Goal: Task Accomplishment & Management: Manage account settings

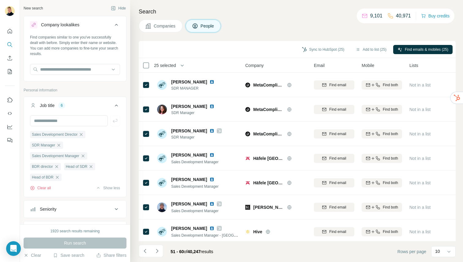
scroll to position [3058, 0]
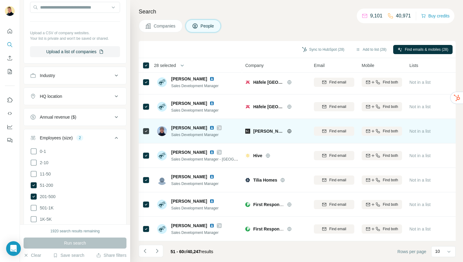
click at [148, 152] on div at bounding box center [145, 155] width 7 height 17
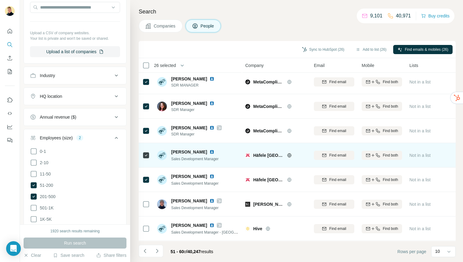
scroll to position [0, 0]
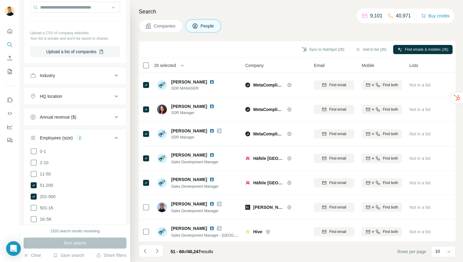
click at [161, 253] on button "Navigate to next page" at bounding box center [157, 251] width 12 height 12
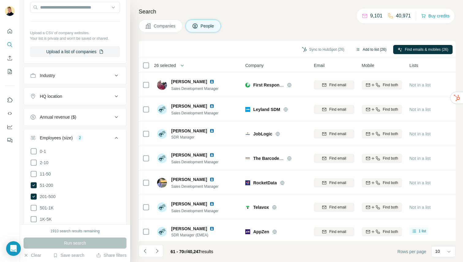
click at [369, 49] on button "Add to list (26)" at bounding box center [370, 49] width 39 height 9
click at [371, 51] on button "Add to list (26)" at bounding box center [370, 49] width 39 height 9
click at [370, 52] on button "Add to list (26)" at bounding box center [370, 49] width 39 height 9
click at [369, 52] on body "New search Hide Company lookalikes Find companies similar to one you've success…" at bounding box center [231, 131] width 463 height 262
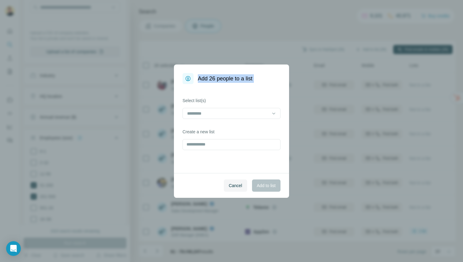
click at [370, 52] on div "Add 26 people to a list Select list(s) Create a new list Cancel Add to list" at bounding box center [231, 131] width 463 height 262
click at [206, 112] on input at bounding box center [227, 113] width 83 height 7
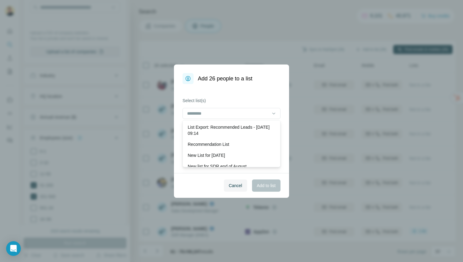
click at [257, 95] on div "Select list(s) Create a new list" at bounding box center [231, 128] width 115 height 89
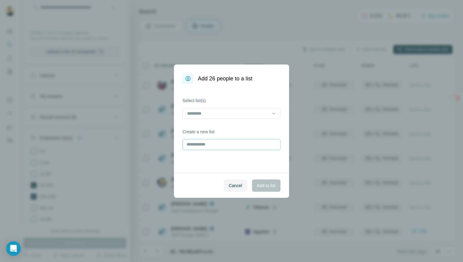
click at [224, 150] on div "Select list(s) Create a new list" at bounding box center [231, 128] width 115 height 89
click at [223, 145] on input "text" at bounding box center [231, 144] width 98 height 11
type input "**********"
click at [253, 188] on button "Add to list" at bounding box center [266, 186] width 28 height 12
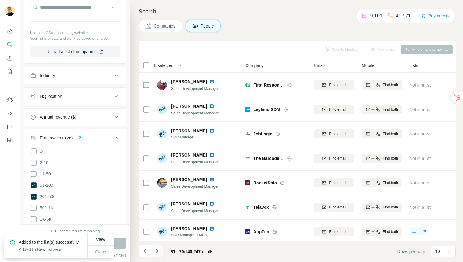
click at [155, 248] on button "Navigate to next page" at bounding box center [157, 251] width 12 height 12
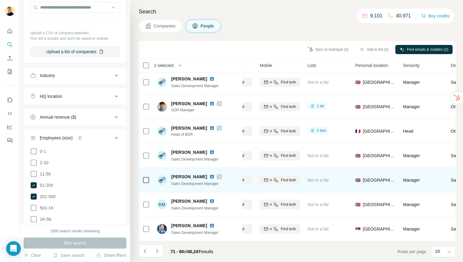
scroll to position [76, 103]
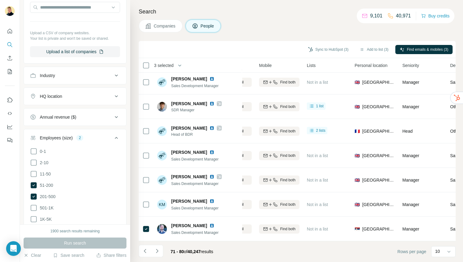
click at [164, 251] on div "71 - 80 of 40,247 results" at bounding box center [178, 251] width 79 height 13
click at [161, 251] on button "Navigate to next page" at bounding box center [157, 251] width 12 height 12
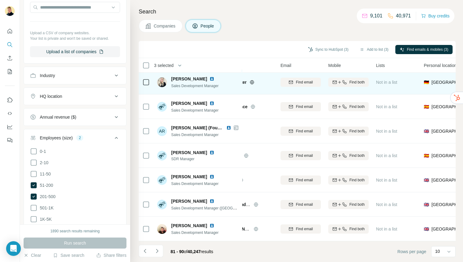
scroll to position [76, 0]
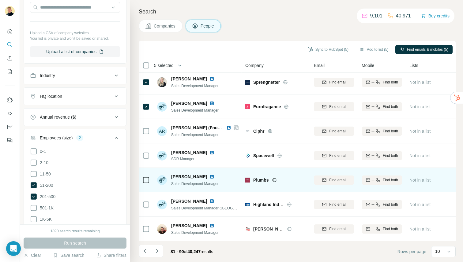
drag, startPoint x: 146, startPoint y: 159, endPoint x: 147, endPoint y: 177, distance: 17.8
click at [146, 159] on icon at bounding box center [145, 155] width 7 height 7
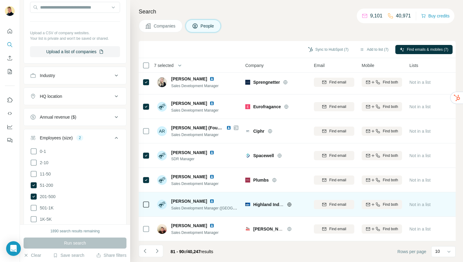
click at [149, 207] on icon at bounding box center [145, 204] width 7 height 7
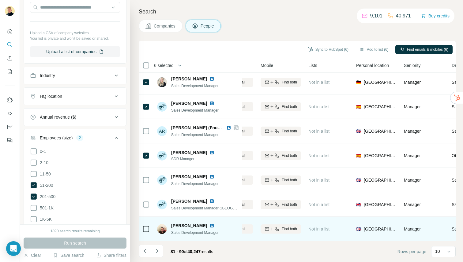
scroll to position [76, 97]
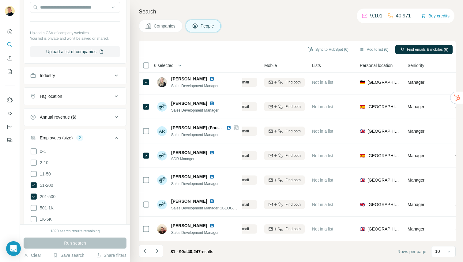
click at [156, 248] on icon "Navigate to next page" at bounding box center [157, 251] width 6 height 6
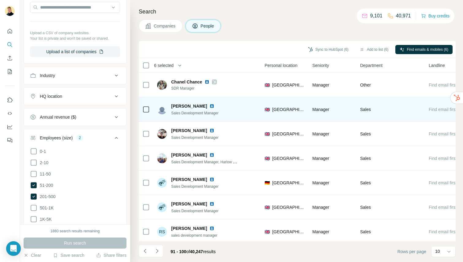
scroll to position [76, 193]
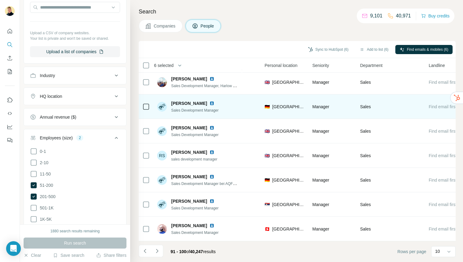
click at [152, 106] on td at bounding box center [146, 107] width 15 height 24
click at [150, 107] on td at bounding box center [146, 107] width 15 height 24
click at [140, 106] on td at bounding box center [146, 107] width 15 height 24
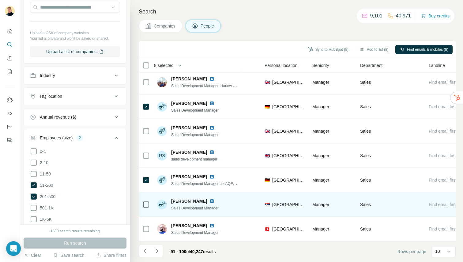
click at [141, 204] on td at bounding box center [146, 205] width 15 height 24
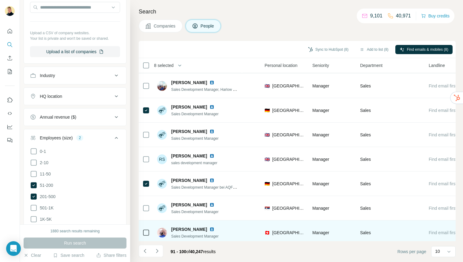
scroll to position [73, 187]
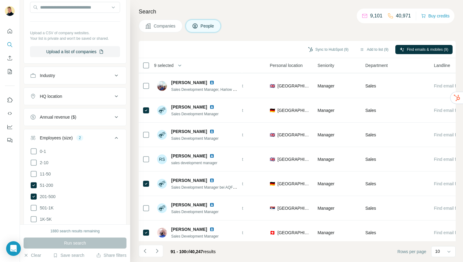
click at [160, 247] on button "Navigate to next page" at bounding box center [157, 251] width 12 height 12
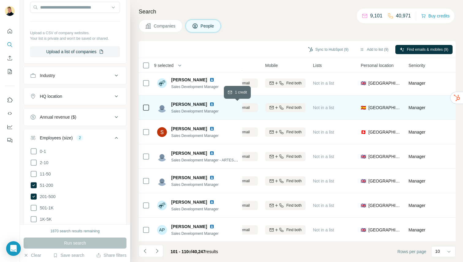
scroll to position [75, 0]
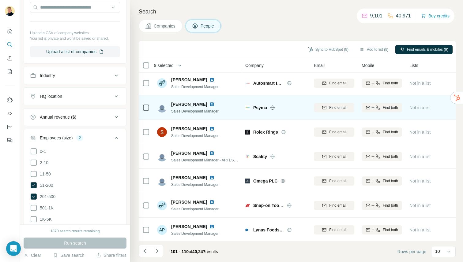
drag, startPoint x: 139, startPoint y: 111, endPoint x: 144, endPoint y: 110, distance: 5.2
click at [139, 111] on td at bounding box center [146, 107] width 15 height 24
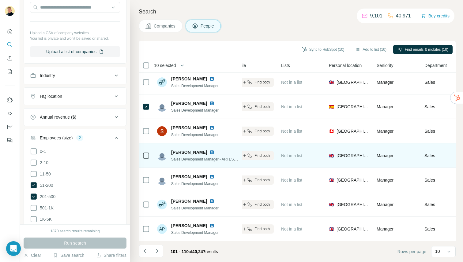
scroll to position [76, 129]
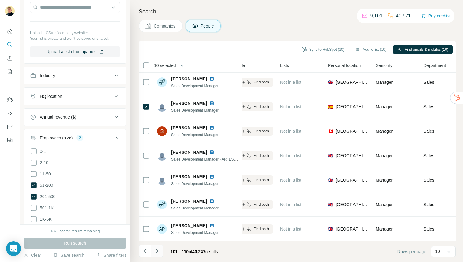
click at [157, 253] on icon "Navigate to next page" at bounding box center [157, 251] width 6 height 6
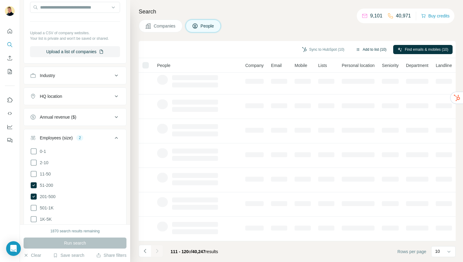
click at [364, 50] on button "Add to list (10)" at bounding box center [370, 49] width 39 height 9
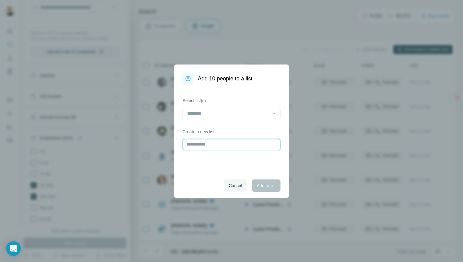
click at [235, 144] on input "text" at bounding box center [231, 144] width 98 height 11
drag, startPoint x: 240, startPoint y: 107, endPoint x: 240, endPoint y: 111, distance: 4.3
click at [240, 107] on div "Select list(s)" at bounding box center [231, 108] width 98 height 21
drag, startPoint x: 239, startPoint y: 112, endPoint x: 238, endPoint y: 120, distance: 8.7
click at [239, 112] on input at bounding box center [227, 113] width 83 height 7
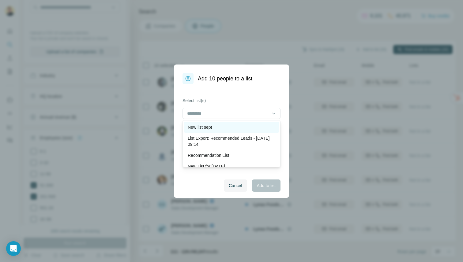
click at [227, 125] on div "New list sept" at bounding box center [232, 127] width 88 height 6
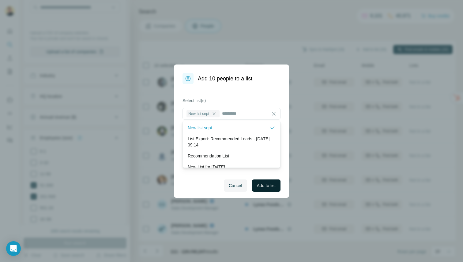
click at [266, 189] on button "Add to list" at bounding box center [266, 186] width 28 height 12
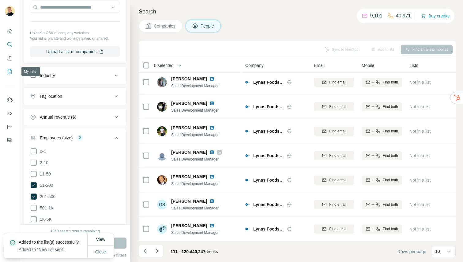
drag, startPoint x: 10, startPoint y: 73, endPoint x: 16, endPoint y: 75, distance: 6.4
click at [10, 73] on icon "My lists" at bounding box center [10, 72] width 6 height 6
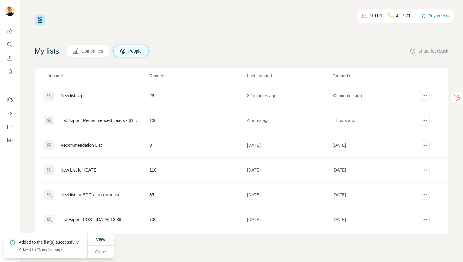
click at [75, 96] on div "New list sept" at bounding box center [72, 96] width 24 height 6
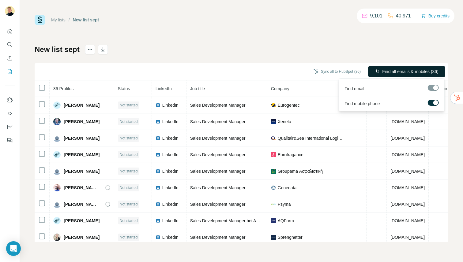
click at [397, 69] on span "Find all emails & mobiles (36)" at bounding box center [410, 72] width 56 height 6
